Goal: Transaction & Acquisition: Obtain resource

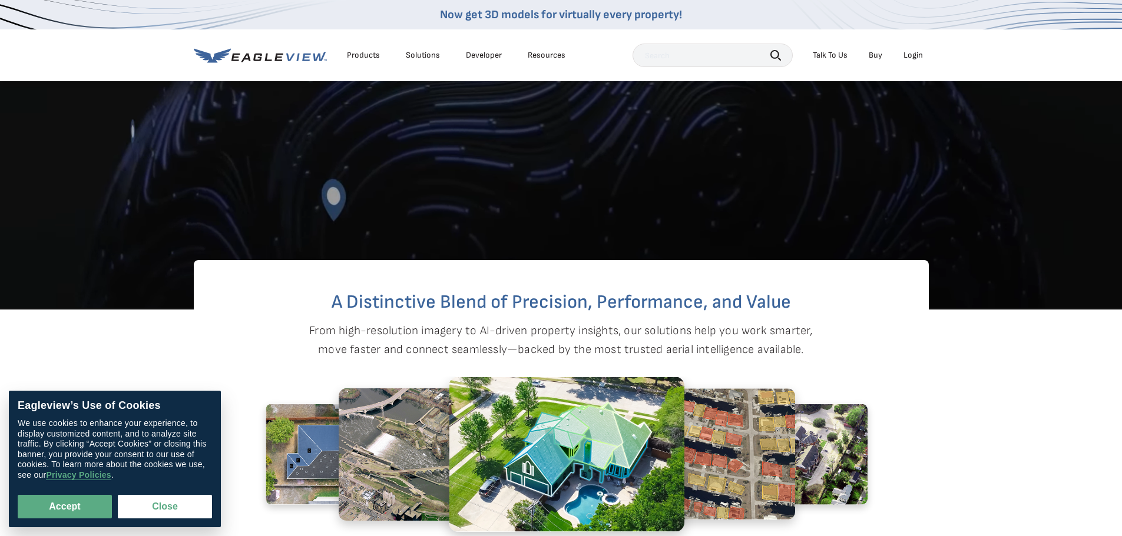
scroll to position [471, 0]
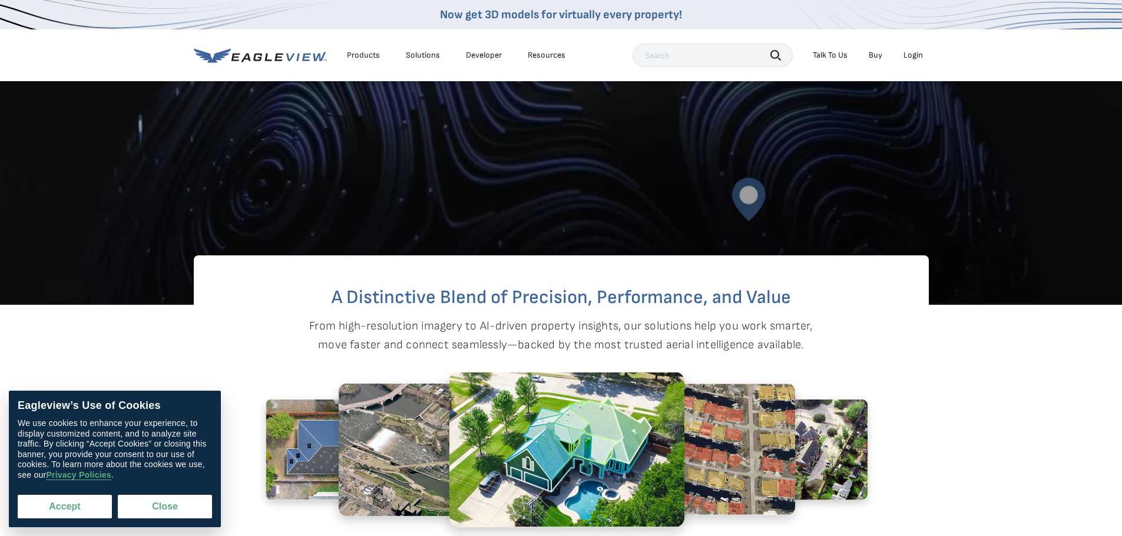
click at [78, 515] on button "Accept" at bounding box center [65, 507] width 94 height 24
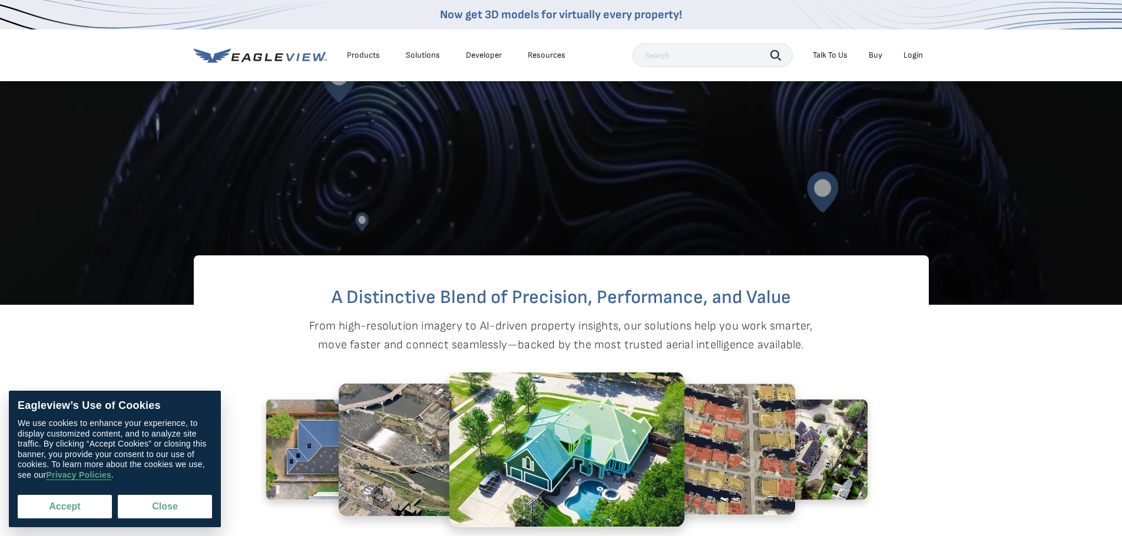
checkbox input "true"
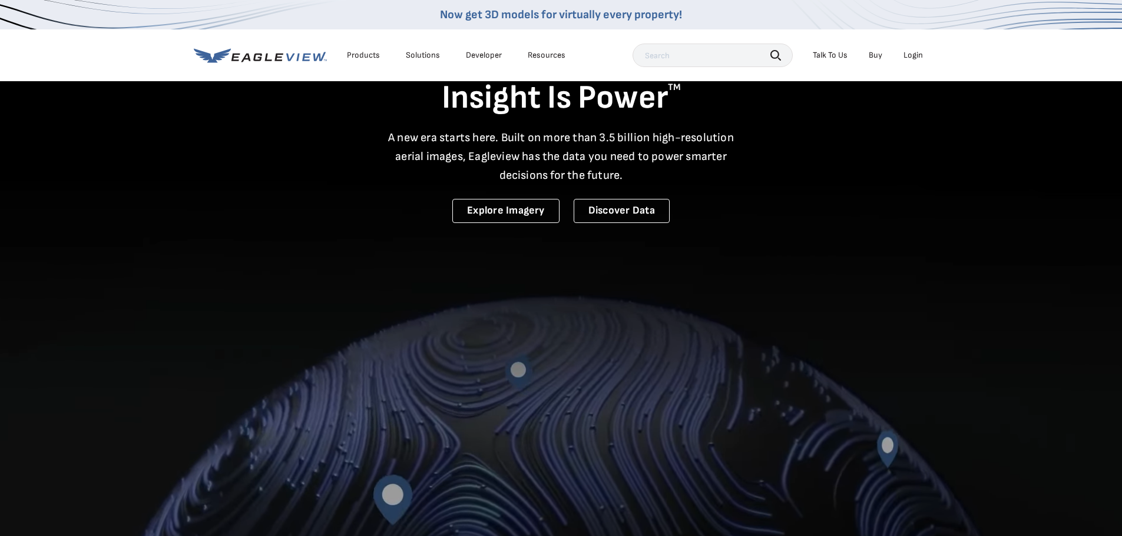
scroll to position [0, 0]
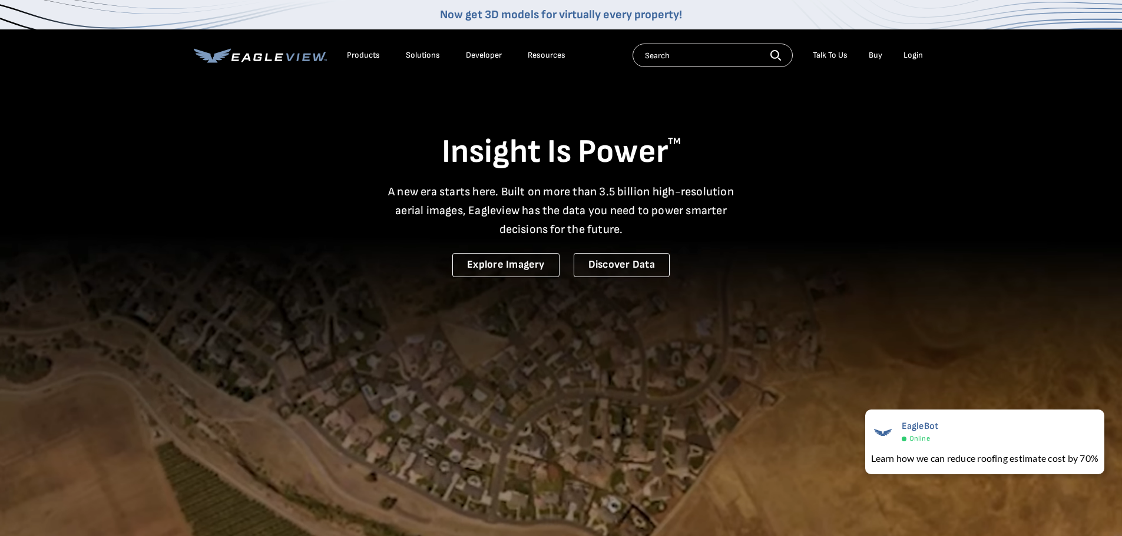
click at [361, 59] on div "Products" at bounding box center [363, 55] width 33 height 11
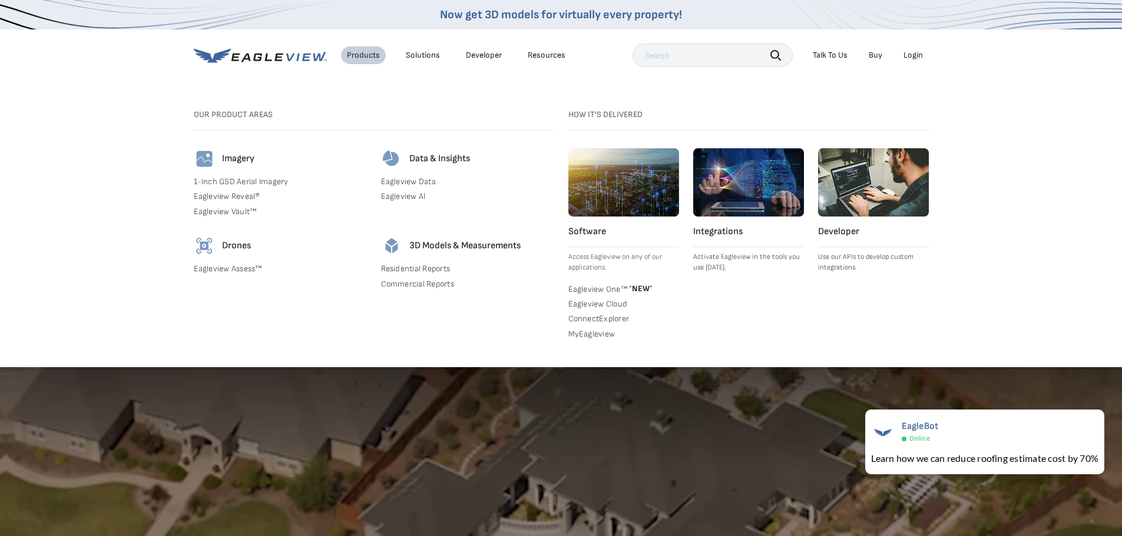
click at [422, 267] on link "Residential Reports" at bounding box center [467, 269] width 173 height 11
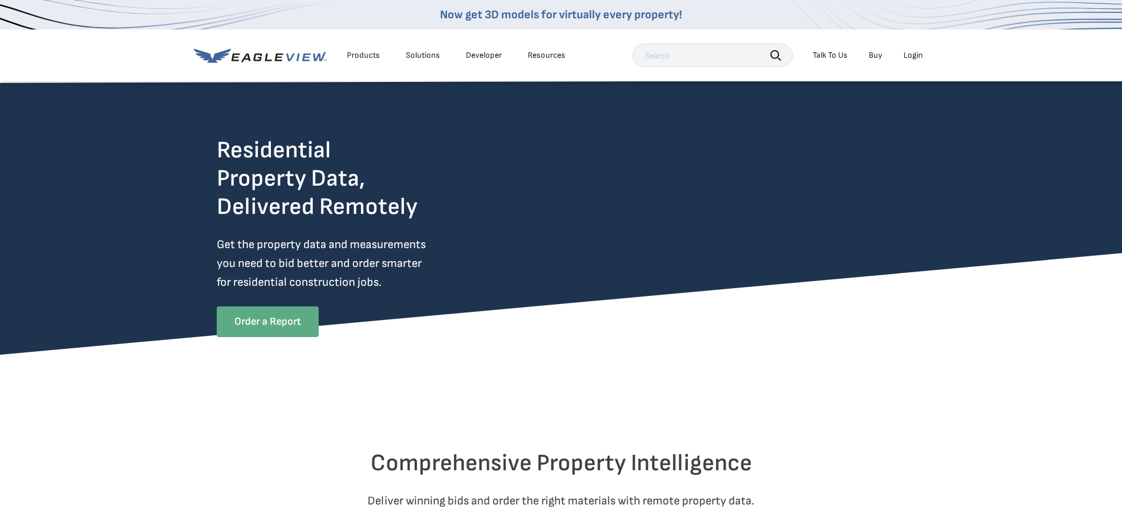
click at [289, 316] on link "Order a Report" at bounding box center [268, 321] width 102 height 31
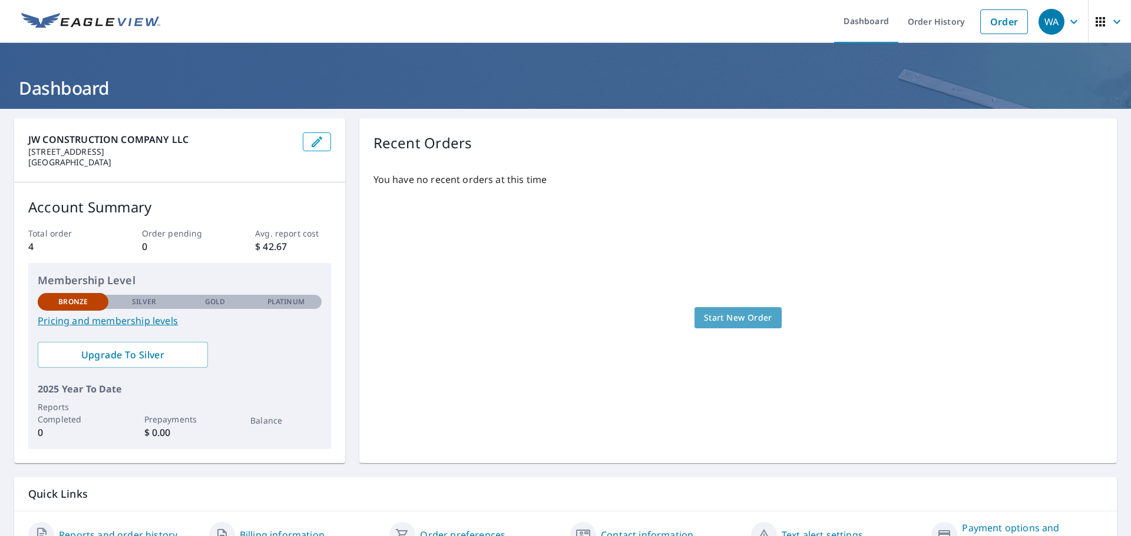
click at [710, 315] on span "Start New Order" at bounding box center [738, 318] width 68 height 15
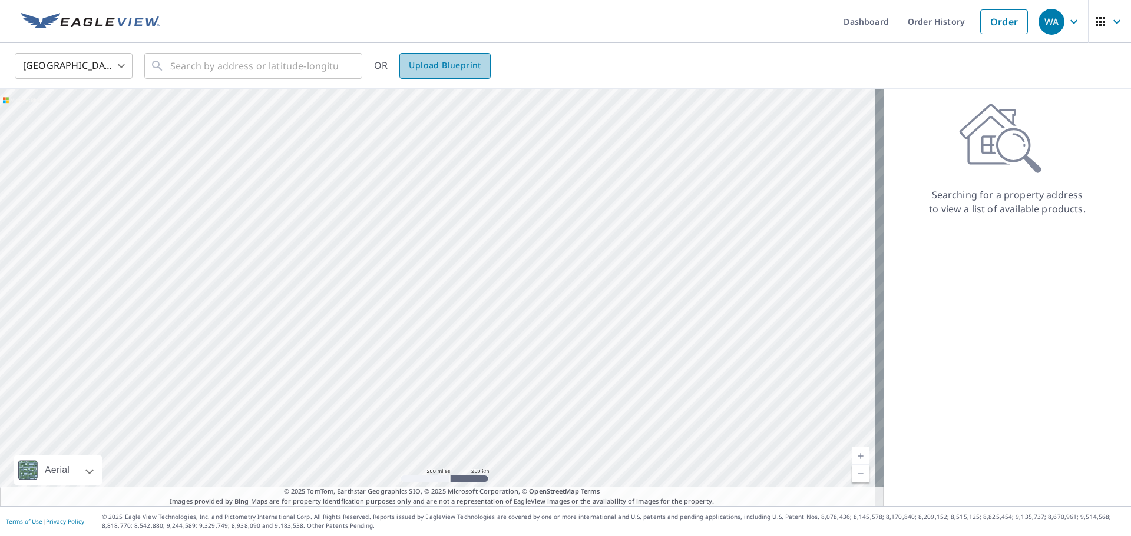
click at [425, 62] on span "Upload Blueprint" at bounding box center [445, 65] width 72 height 15
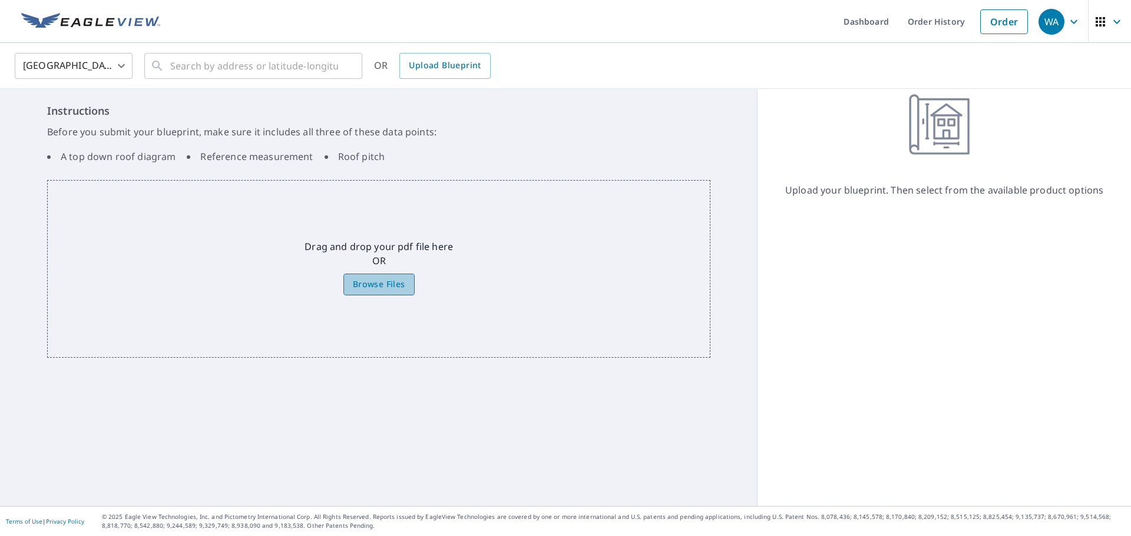
click at [371, 283] on span "Browse Files" at bounding box center [379, 284] width 52 height 15
click at [0, 0] on input "Browse Files" at bounding box center [0, 0] width 0 height 0
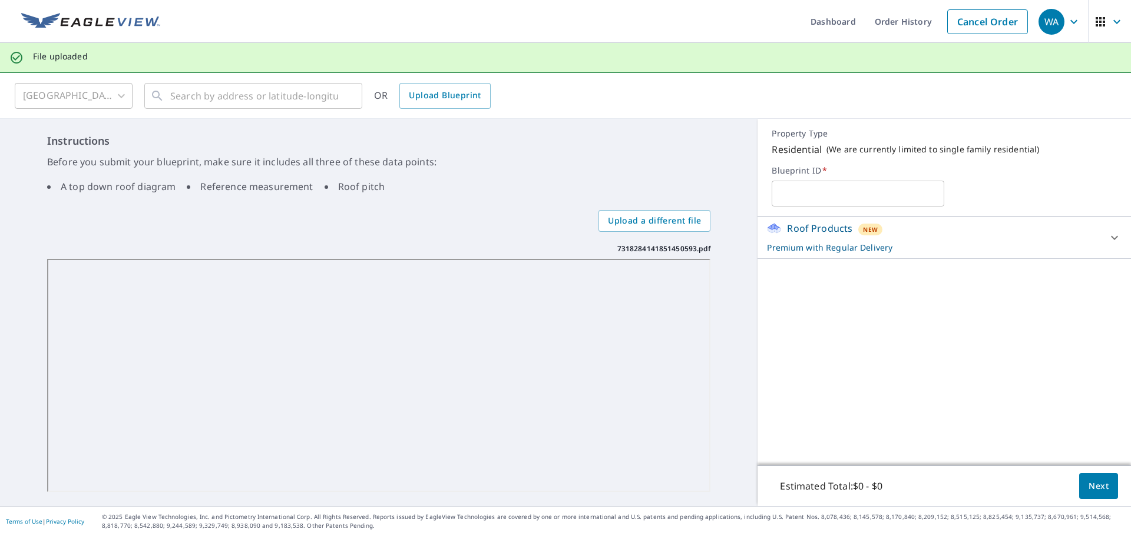
click at [1107, 241] on icon at bounding box center [1114, 238] width 14 height 14
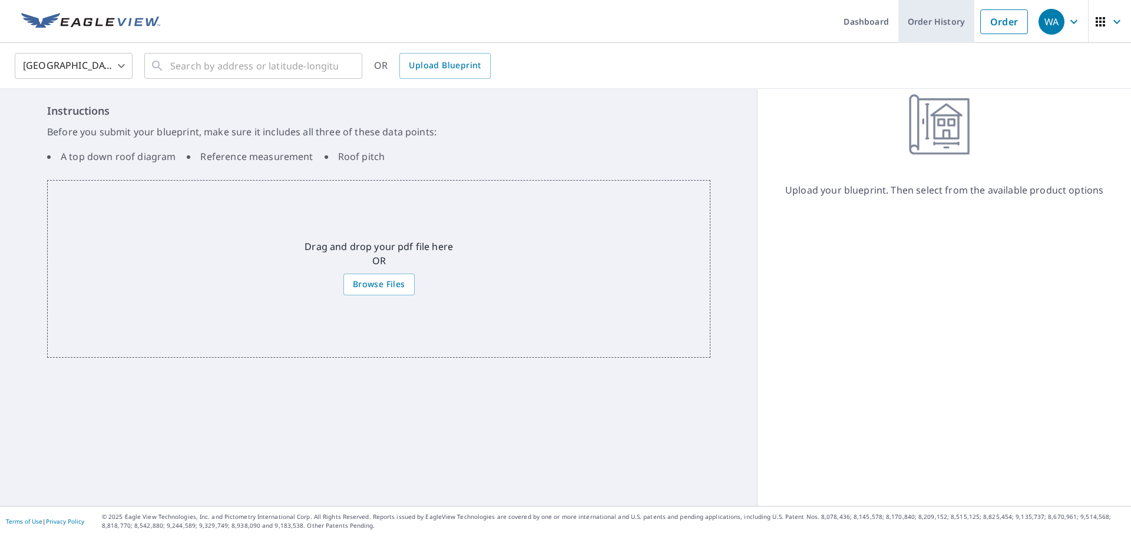
click at [932, 17] on link "Order History" at bounding box center [936, 21] width 76 height 43
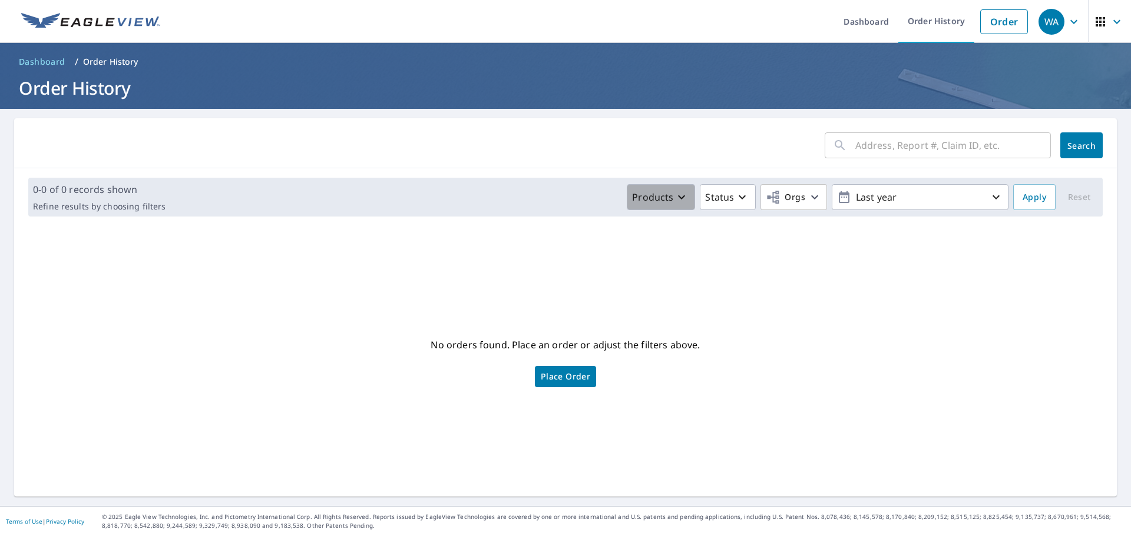
click at [675, 193] on icon "button" at bounding box center [681, 197] width 14 height 14
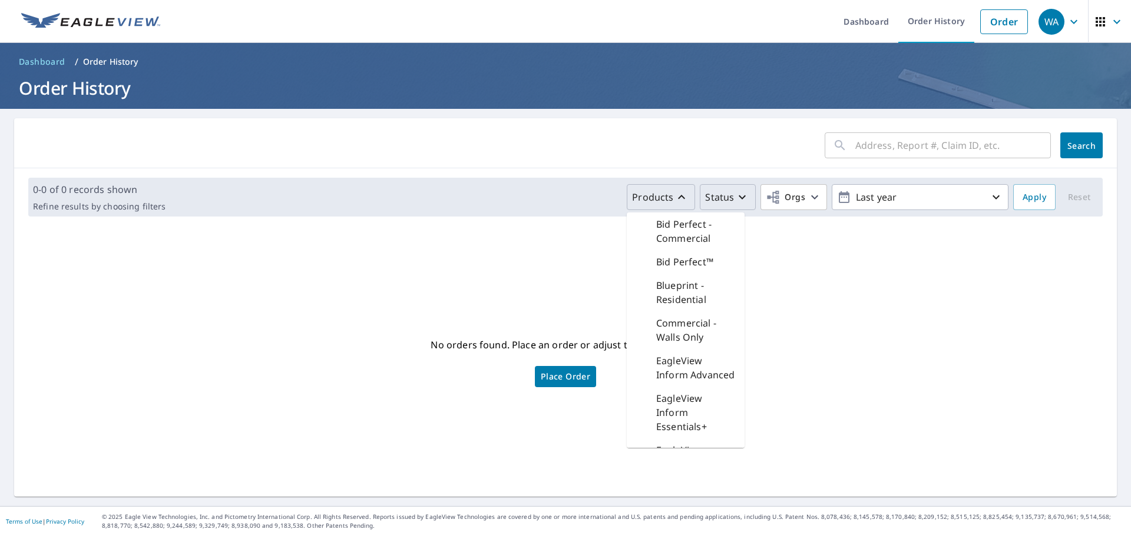
click at [717, 204] on p "Status" at bounding box center [719, 197] width 29 height 14
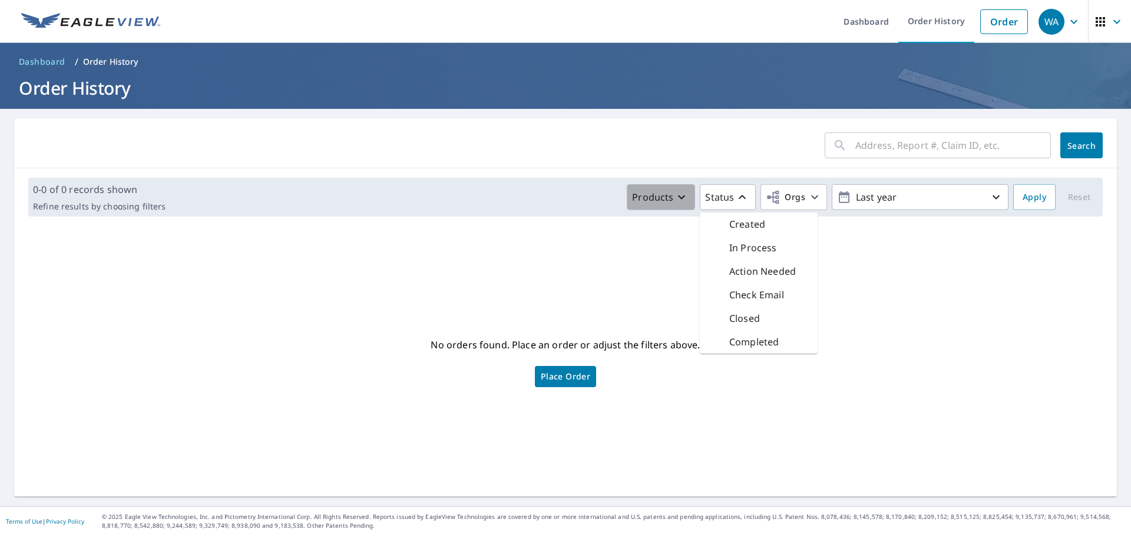
click at [681, 205] on button "Products" at bounding box center [661, 197] width 68 height 26
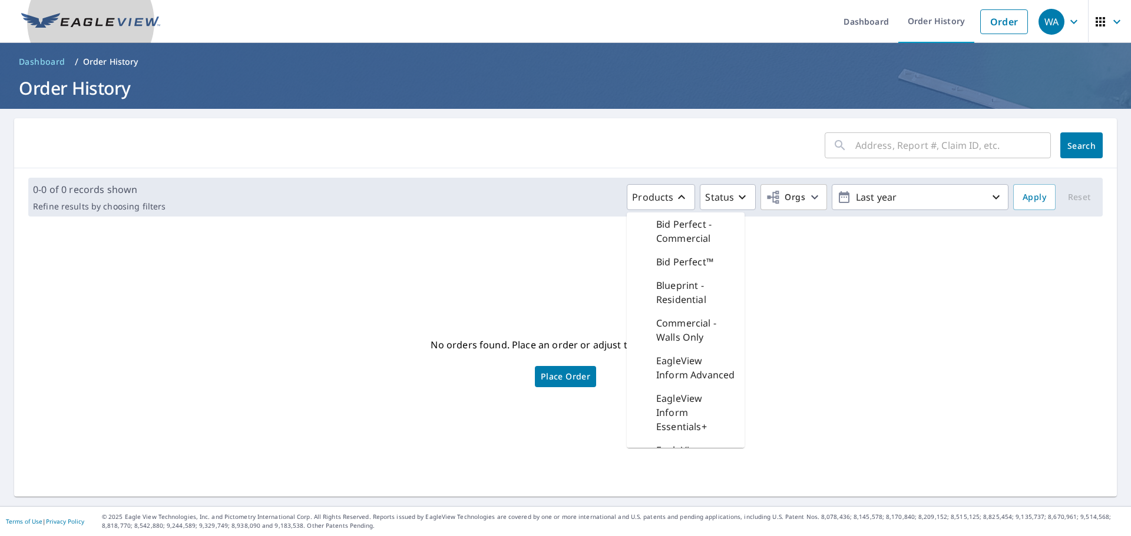
click at [55, 23] on img at bounding box center [90, 22] width 139 height 18
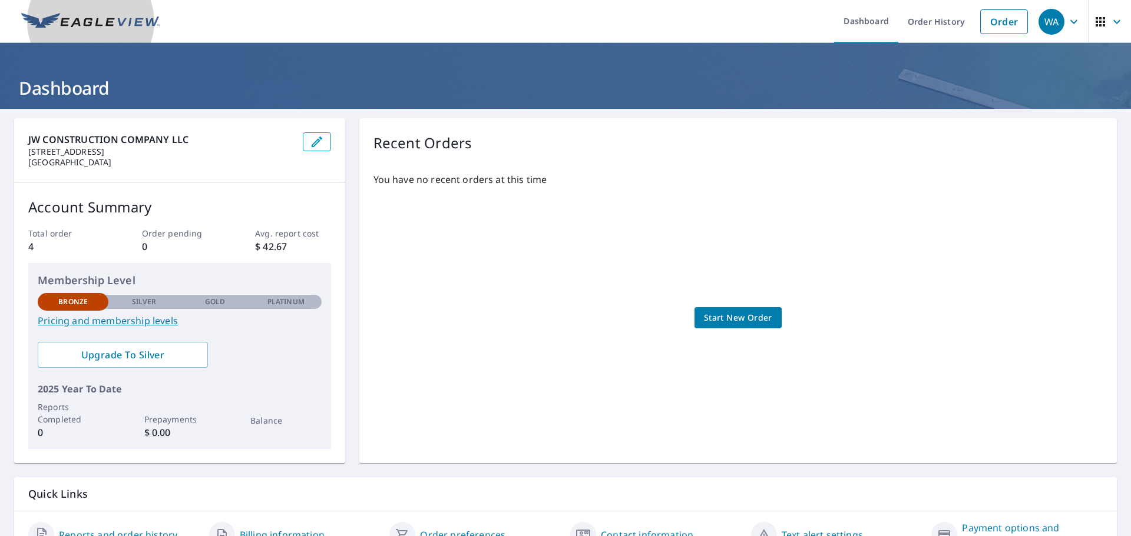
click at [41, 22] on img at bounding box center [90, 22] width 139 height 18
click at [861, 29] on link "Dashboard" at bounding box center [866, 21] width 64 height 43
click at [861, 32] on link "Dashboard" at bounding box center [866, 21] width 64 height 43
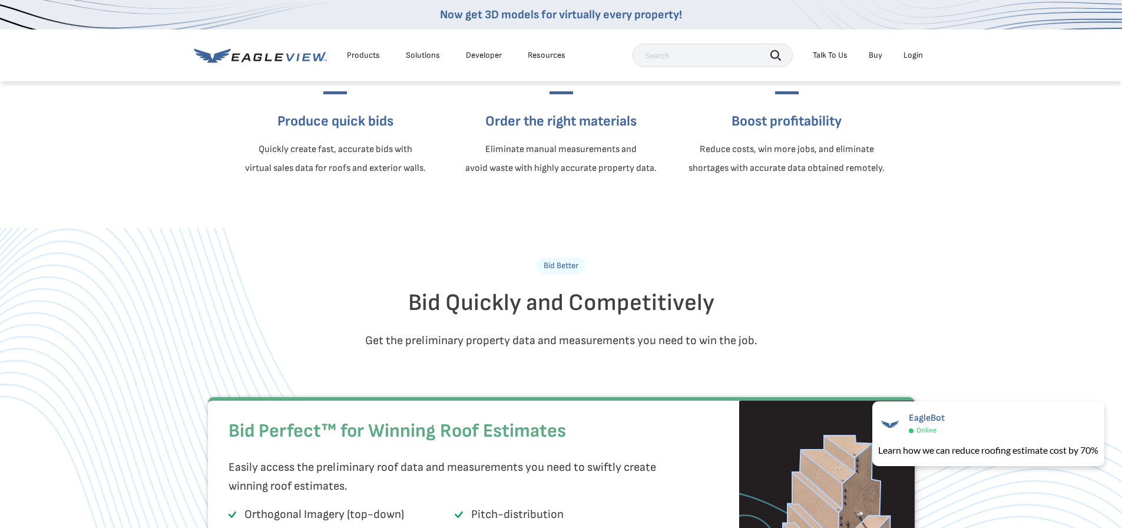
scroll to position [471, 0]
